Goal: Entertainment & Leisure: Consume media (video, audio)

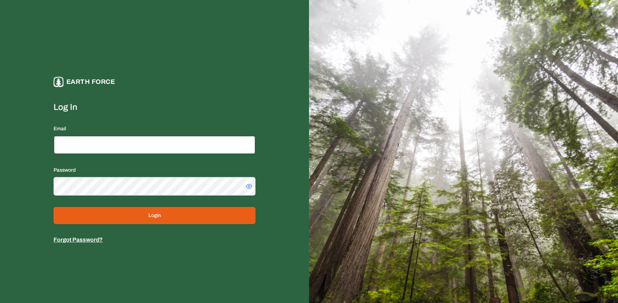
type input "**********"
click at [160, 211] on button "Login" at bounding box center [155, 215] width 202 height 17
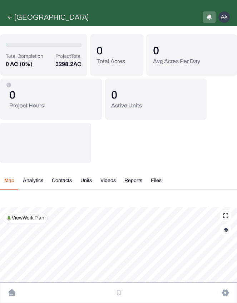
click at [109, 182] on button "Videos" at bounding box center [108, 183] width 24 height 12
